Goal: Navigation & Orientation: Understand site structure

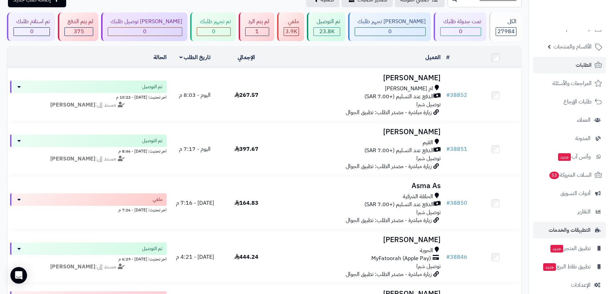
scroll to position [22, 0]
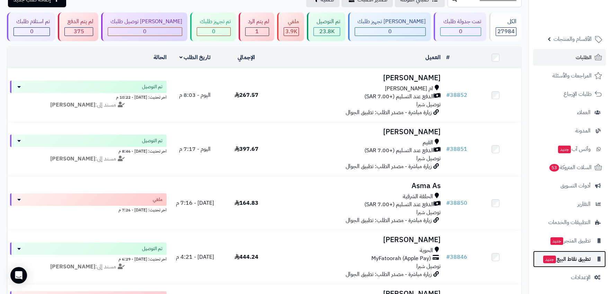
click at [577, 256] on span "تطبيق نقاط البيع جديد" at bounding box center [566, 260] width 48 height 10
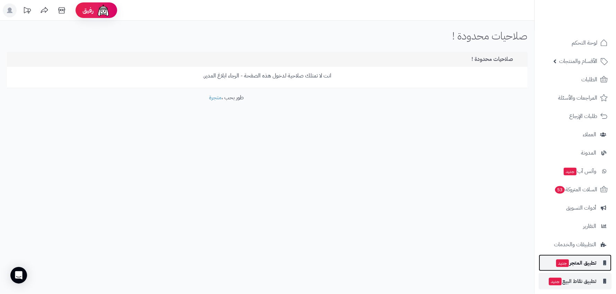
click at [578, 262] on span "تطبيق المتجر جديد" at bounding box center [575, 263] width 41 height 10
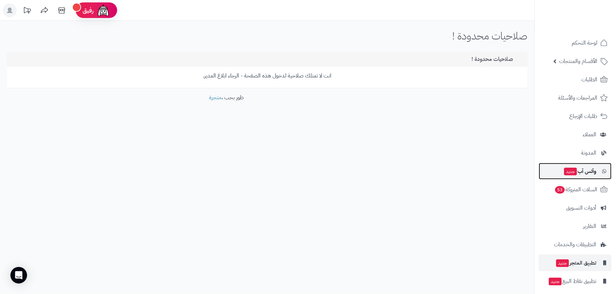
click at [590, 167] on span "وآتس آب جديد" at bounding box center [579, 172] width 33 height 10
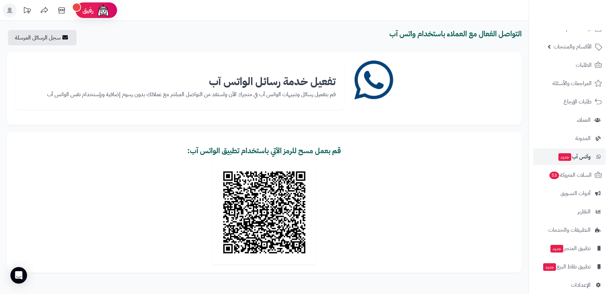
scroll to position [22, 0]
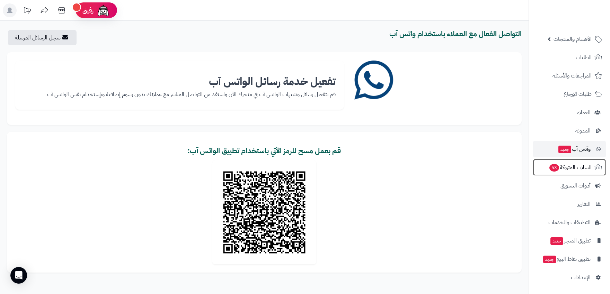
click at [590, 167] on span "السلات المتروكة 53" at bounding box center [570, 168] width 43 height 10
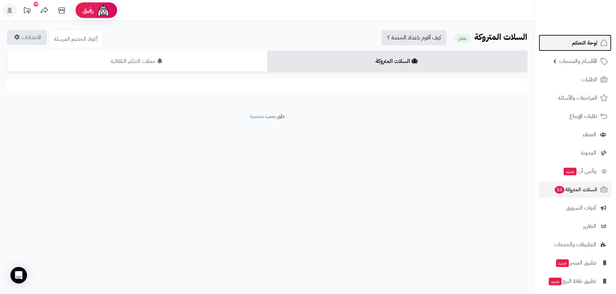
click at [588, 45] on span "لوحة التحكم" at bounding box center [584, 43] width 25 height 10
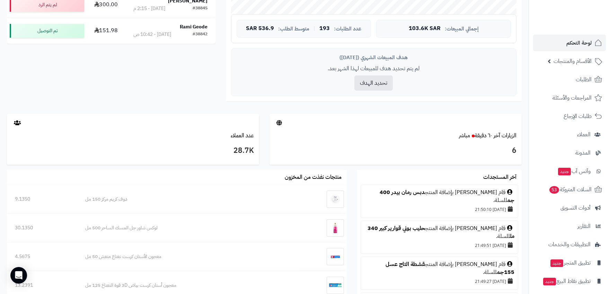
scroll to position [269, 0]
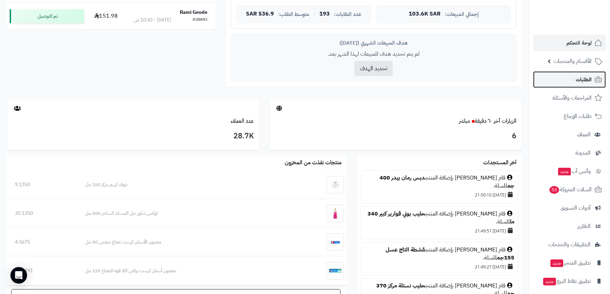
click at [567, 78] on link "الطلبات" at bounding box center [569, 79] width 73 height 17
